Goal: Information Seeking & Learning: Find contact information

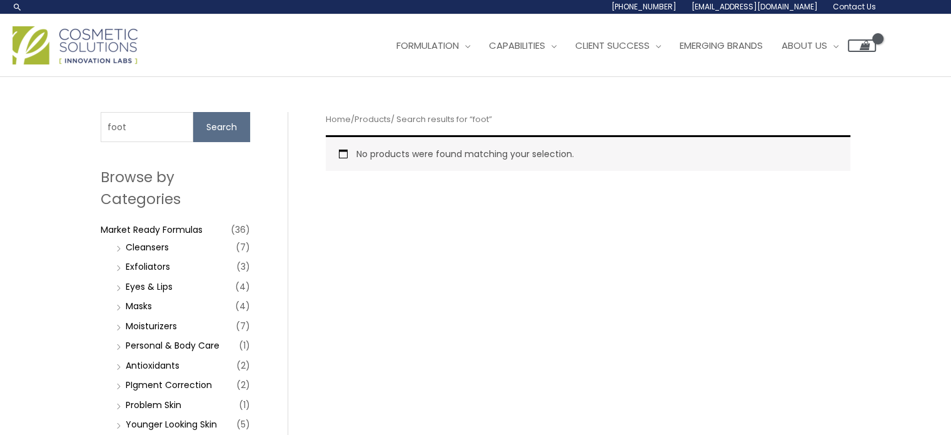
click at [98, 38] on img at bounding box center [75, 45] width 125 height 38
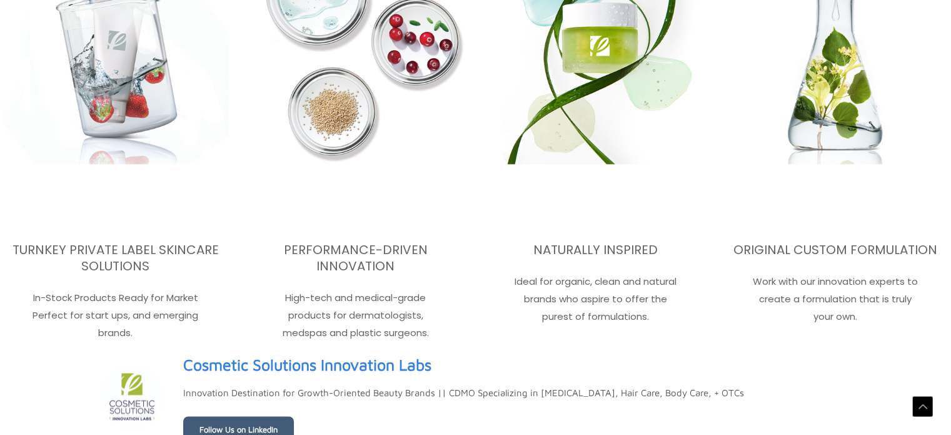
drag, startPoint x: 958, startPoint y: 49, endPoint x: 960, endPoint y: 403, distance: 354.5
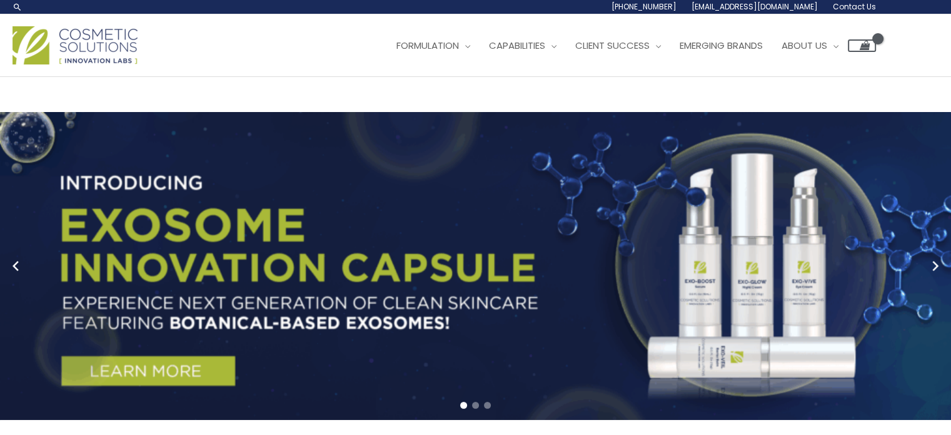
drag, startPoint x: 903, startPoint y: 122, endPoint x: 728, endPoint y: 115, distance: 175.8
click at [728, 68] on div "Main Menu Formulation Menu Toggle Research and Innovation Market Ready Formulas…" at bounding box center [475, 45] width 951 height 44
click at [0, 0] on li "[PHONE_NUMBER]" at bounding box center [0, 0] width 0 height 0
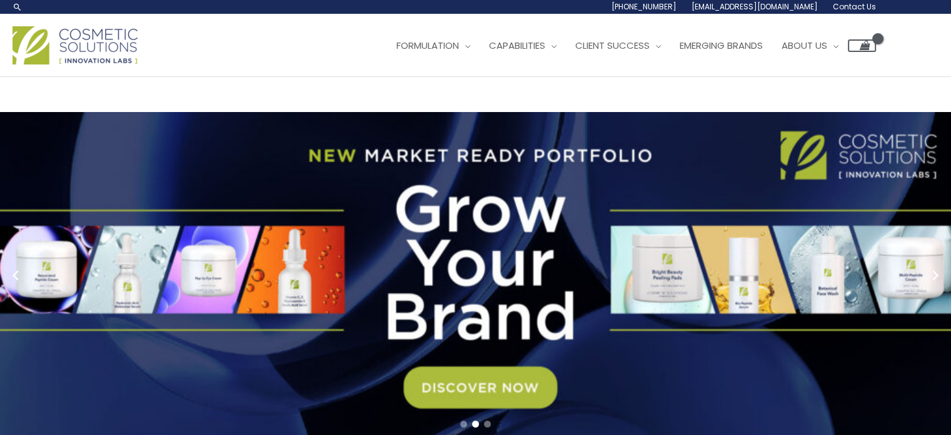
click at [0, 0] on span "Contact Us" at bounding box center [0, 0] width 0 height 0
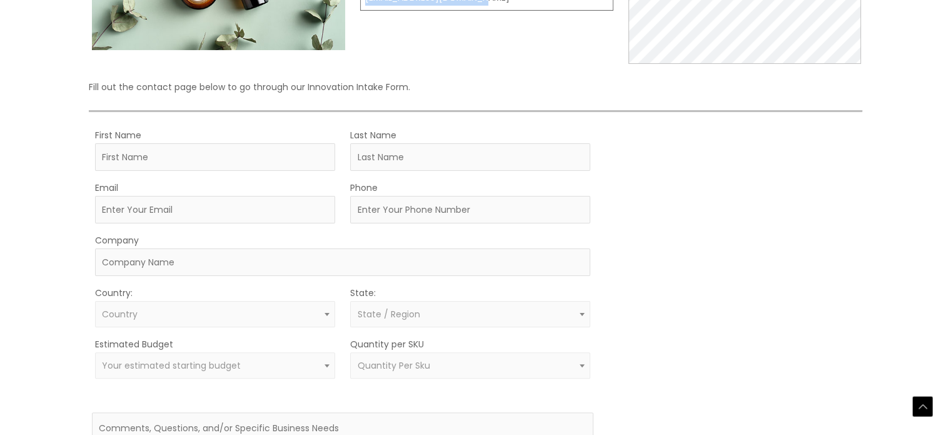
drag, startPoint x: 525, startPoint y: 288, endPoint x: 360, endPoint y: 279, distance: 165.3
copy td "[EMAIL_ADDRESS][DOMAIN_NAME]"
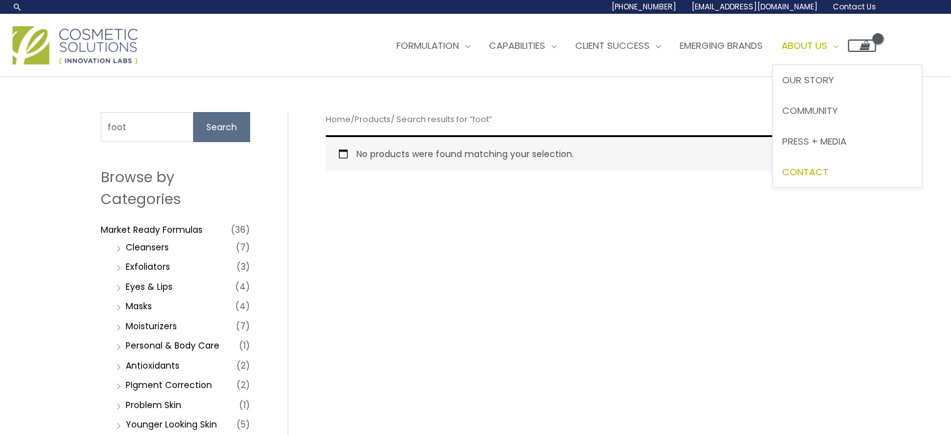
click at [828, 167] on span "Contact" at bounding box center [805, 171] width 46 height 13
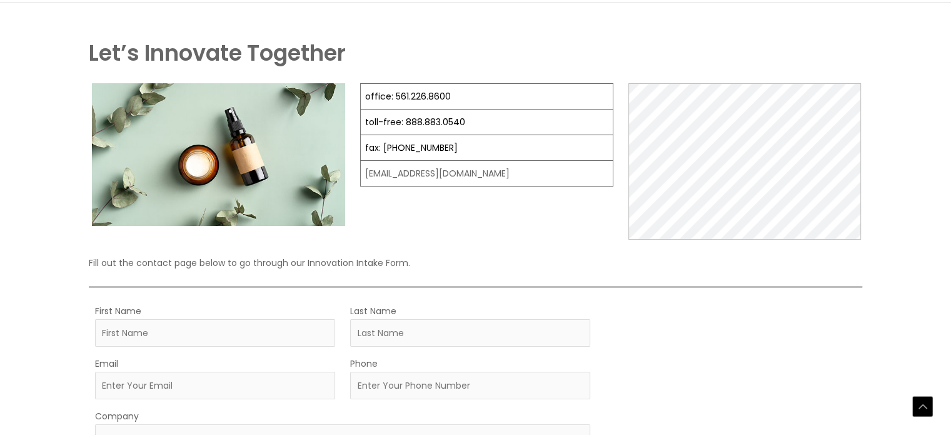
scroll to position [313, 0]
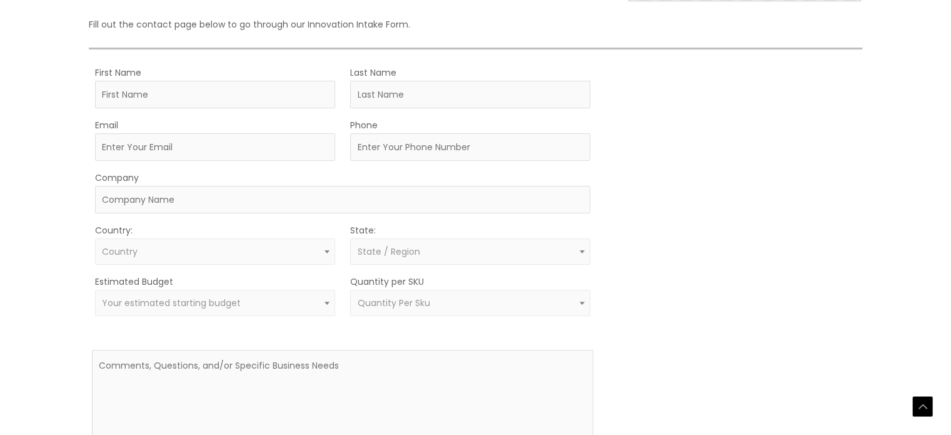
drag, startPoint x: 494, startPoint y: 214, endPoint x: 353, endPoint y: 214, distance: 141.3
drag, startPoint x: 511, startPoint y: 236, endPoint x: 365, endPoint y: 234, distance: 146.3
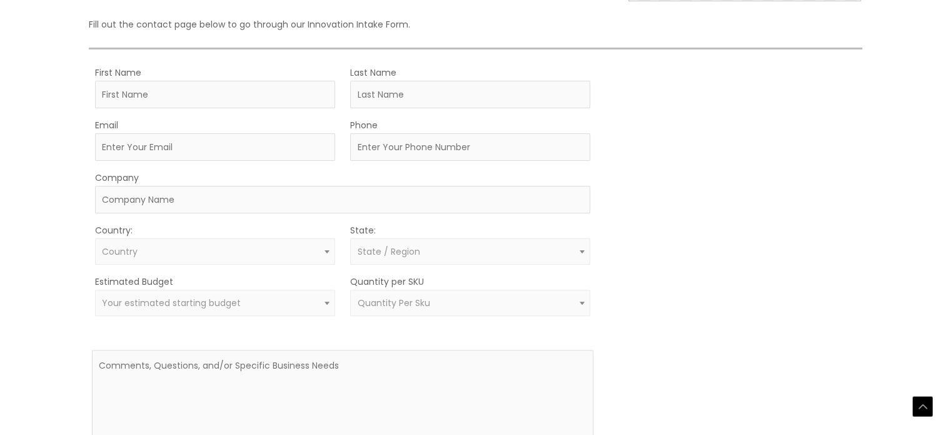
copy td "[EMAIL_ADDRESS][DOMAIN_NAME]"
